Goal: Find specific page/section: Locate a particular part of the current website

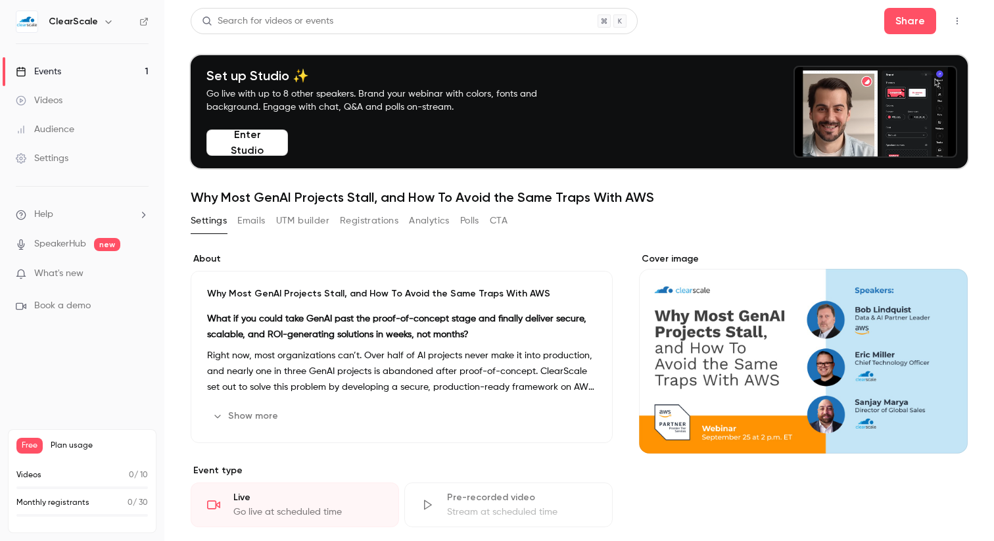
click at [373, 219] on button "Registrations" at bounding box center [369, 220] width 59 height 21
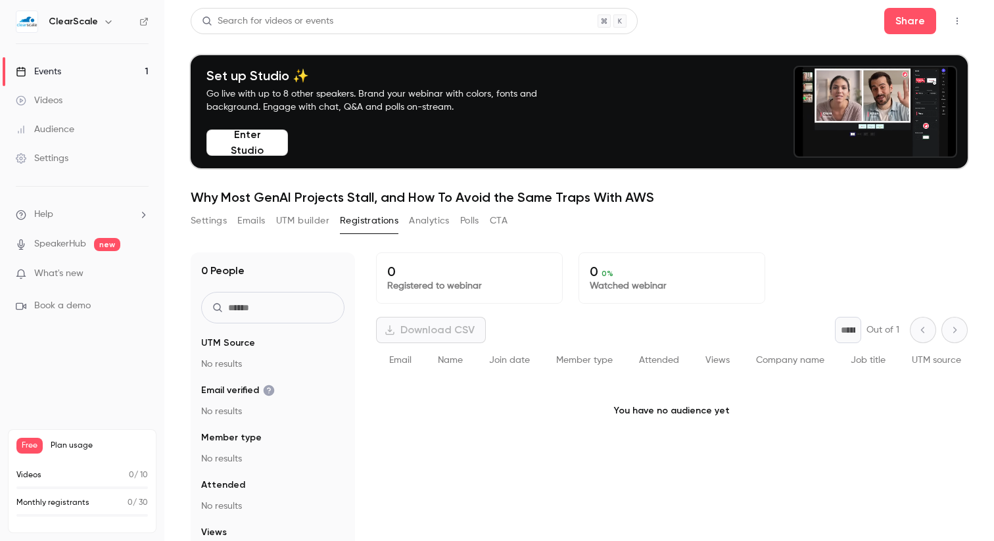
scroll to position [68, 0]
